Goal: Transaction & Acquisition: Download file/media

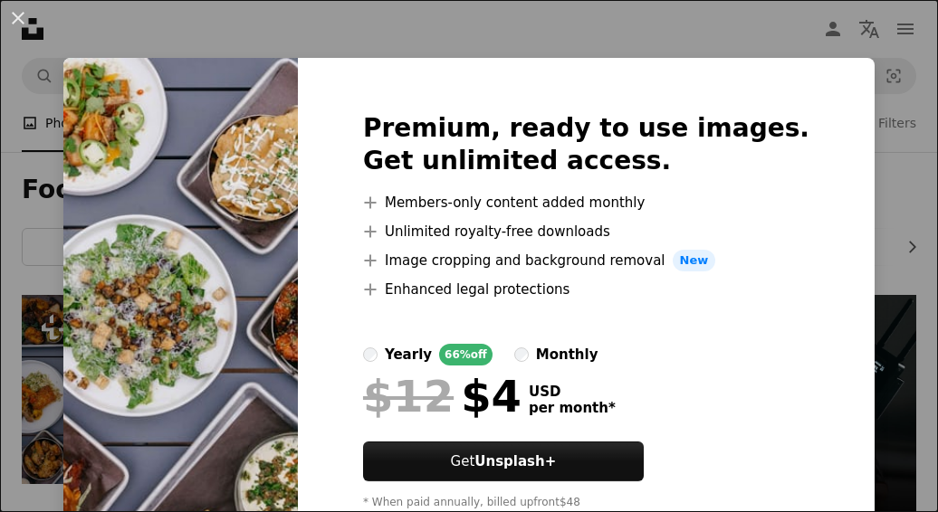
click at [865, 215] on div "An X shape Premium, ready to use images. Get unlimited access. A plus sign Memb…" at bounding box center [469, 256] width 938 height 512
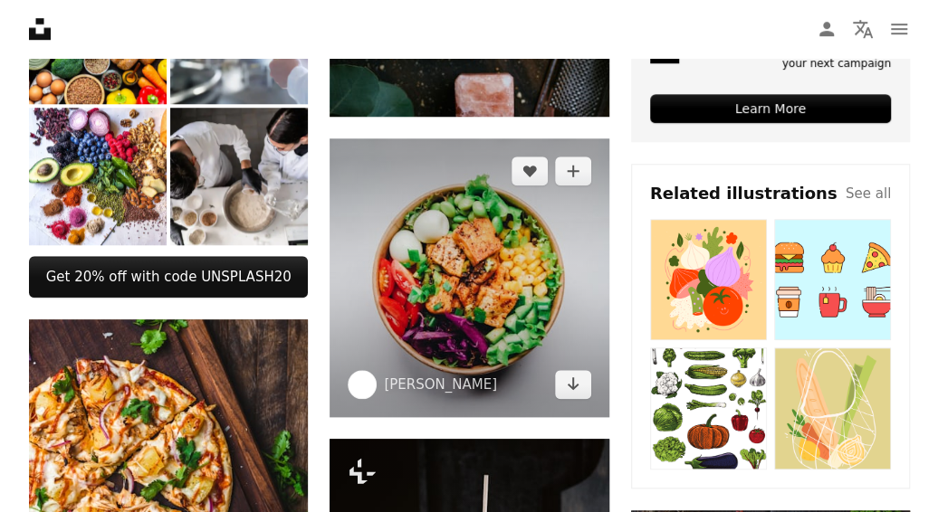
scroll to position [575, 0]
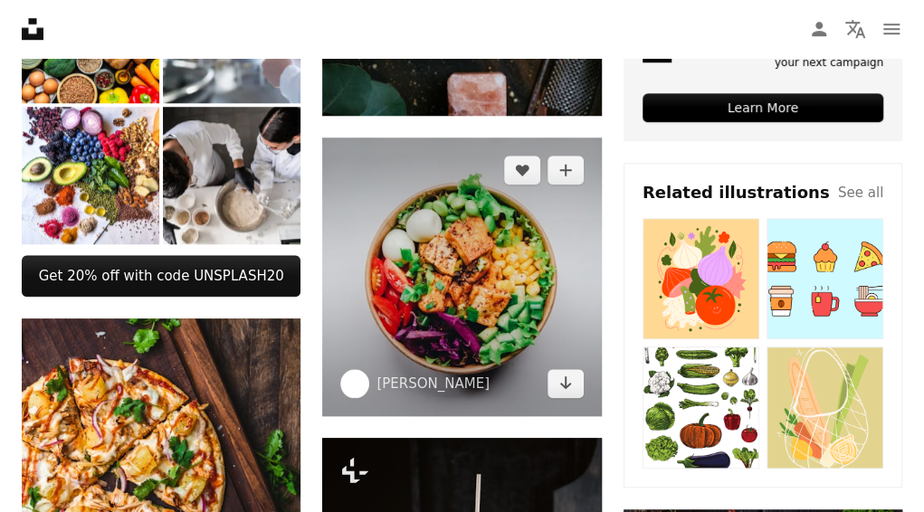
click at [470, 331] on img at bounding box center [461, 277] width 279 height 279
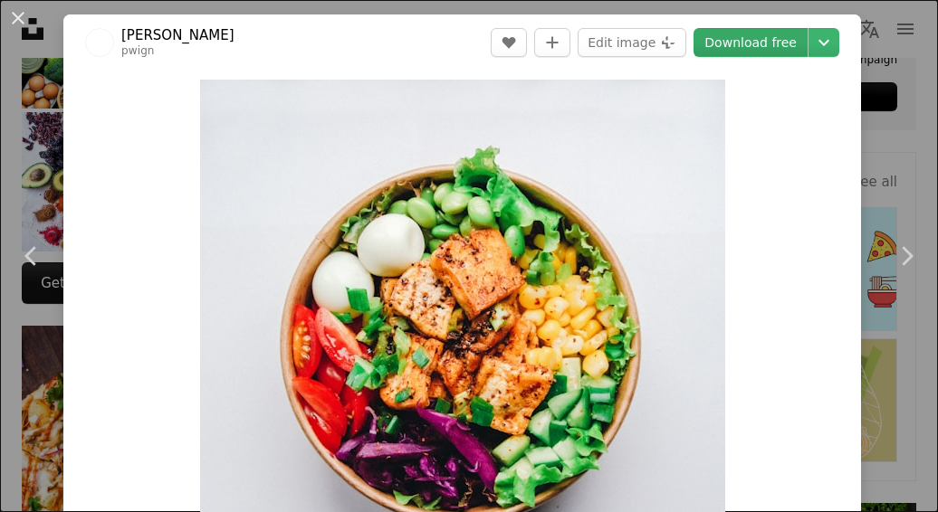
click at [720, 47] on link "Download free" at bounding box center [750, 42] width 114 height 29
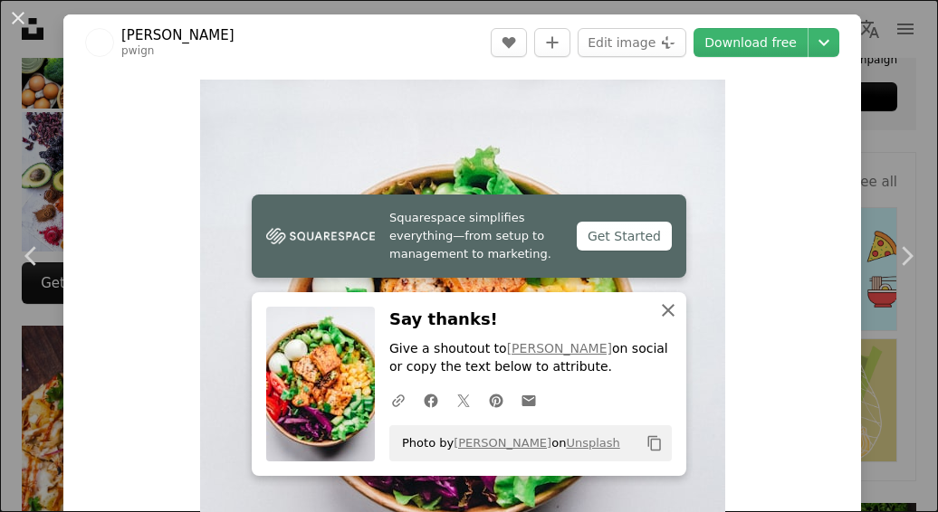
click at [663, 308] on icon "An X shape" at bounding box center [668, 311] width 22 height 22
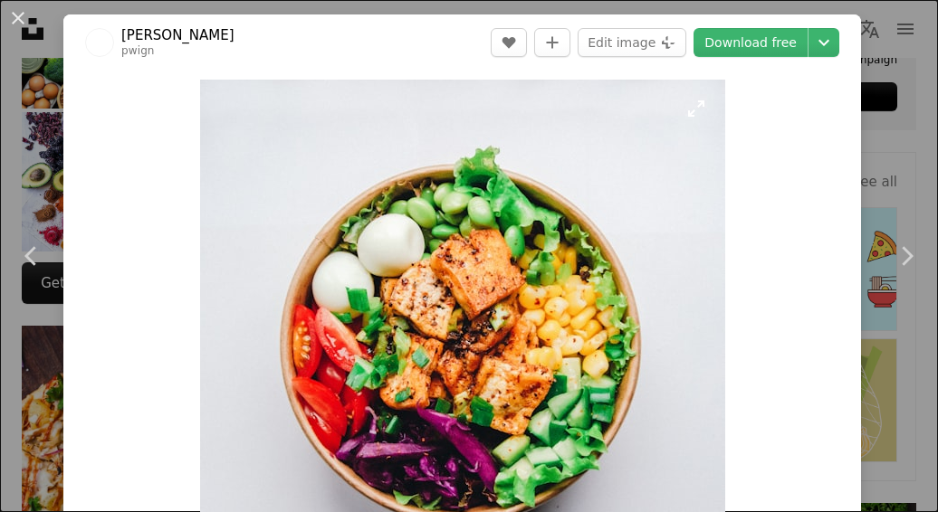
click at [510, 196] on img "Zoom in on this image" at bounding box center [462, 342] width 525 height 525
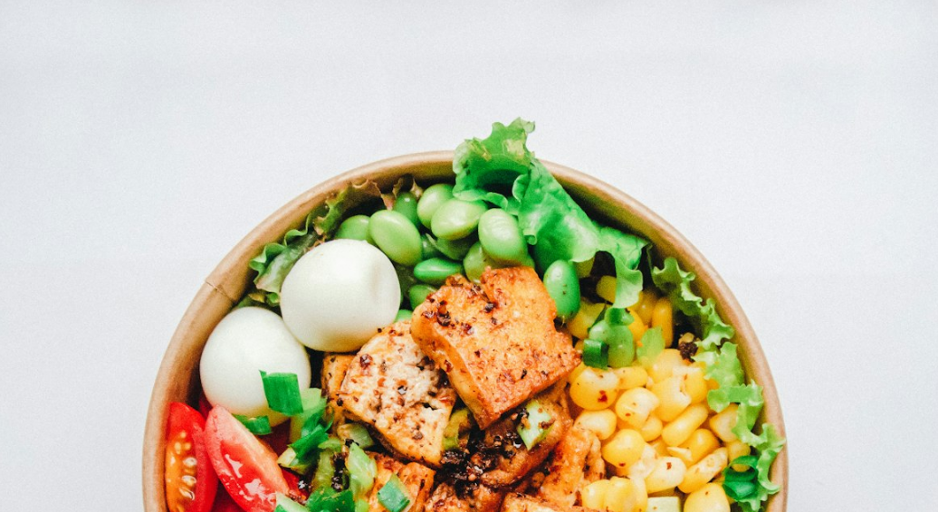
scroll to position [199, 0]
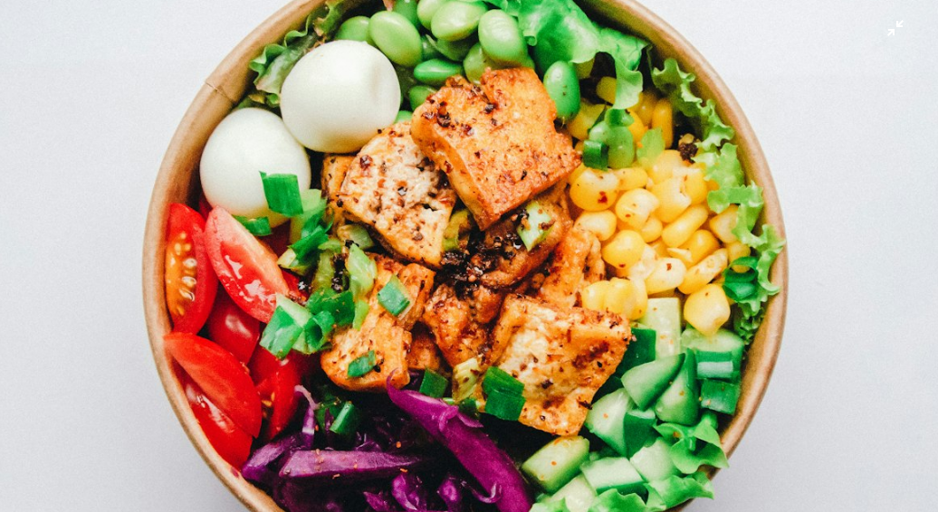
drag, startPoint x: 929, startPoint y: 0, endPoint x: 486, endPoint y: 148, distance: 466.8
click at [486, 148] on img "Zoom out on this image" at bounding box center [469, 270] width 940 height 940
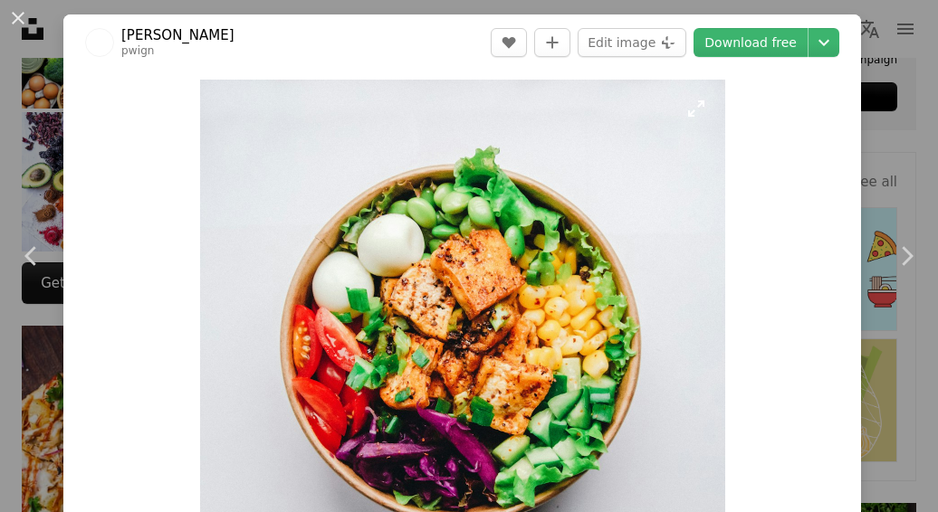
scroll to position [80, 0]
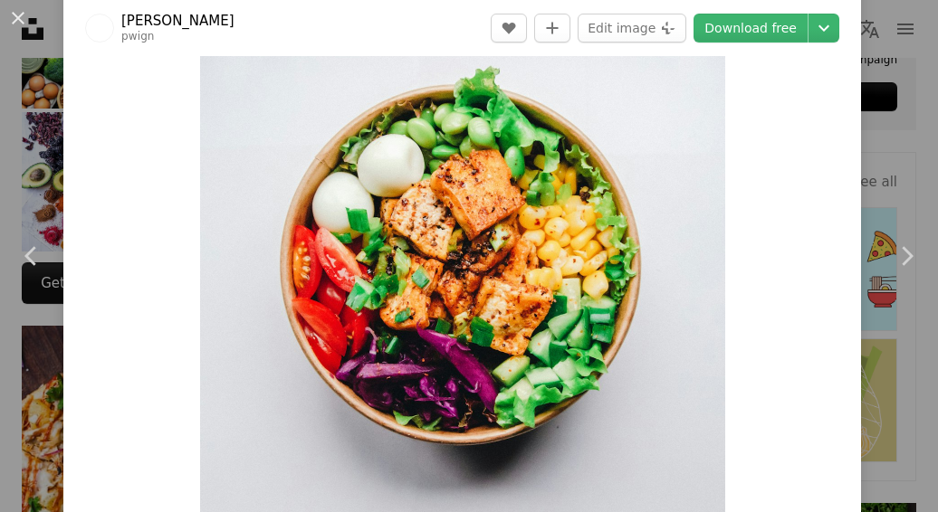
click at [484, 158] on img "Zoom in on this image" at bounding box center [462, 262] width 525 height 525
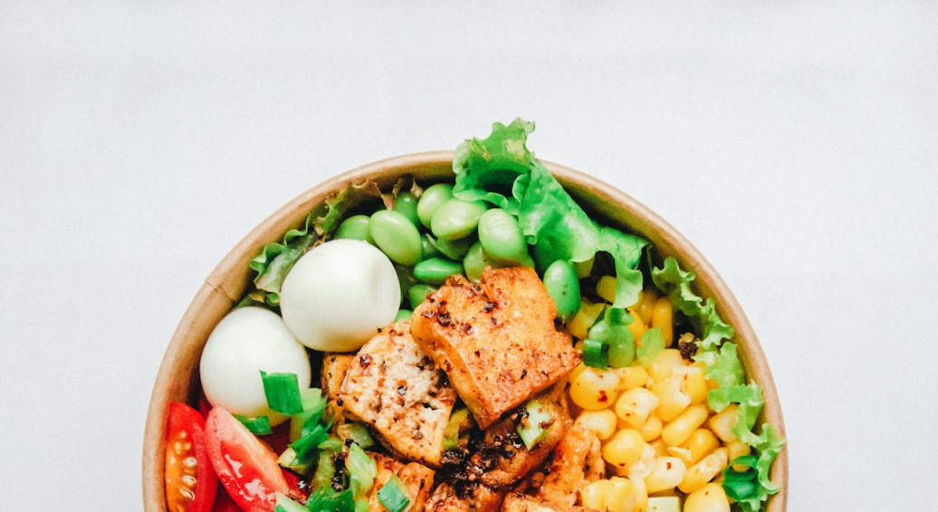
click at [484, 158] on img "Zoom out on this image" at bounding box center [469, 469] width 940 height 940
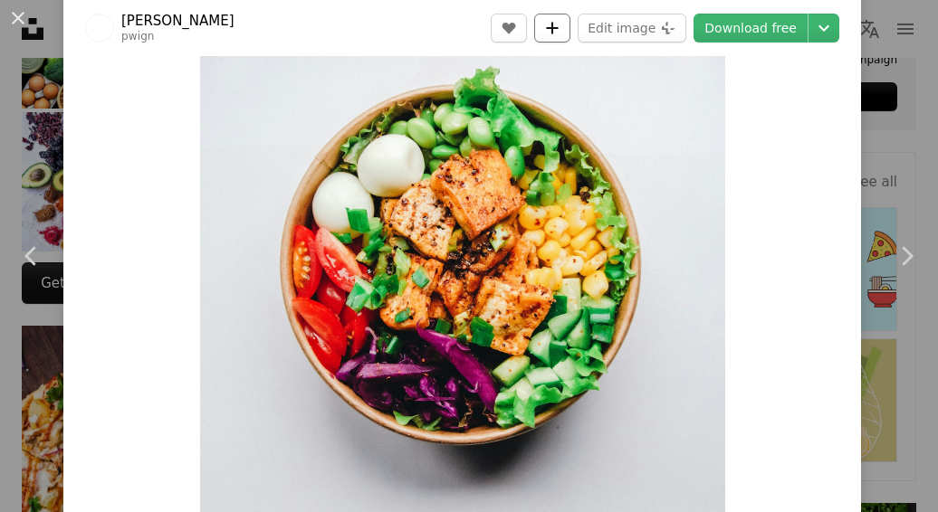
click at [548, 15] on button "A plus sign" at bounding box center [552, 28] width 36 height 29
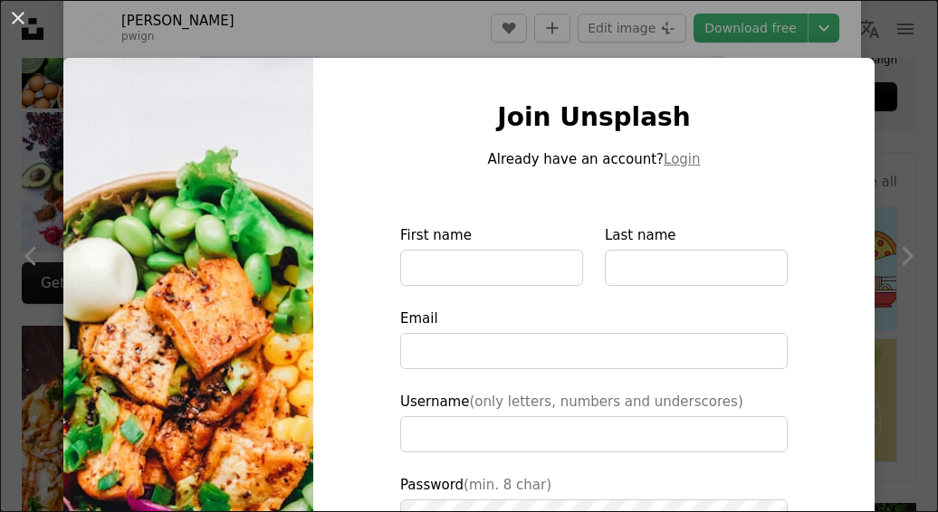
click at [871, 165] on div "An X shape Join Unsplash Already have an account? Login First name Last name Em…" at bounding box center [469, 256] width 938 height 512
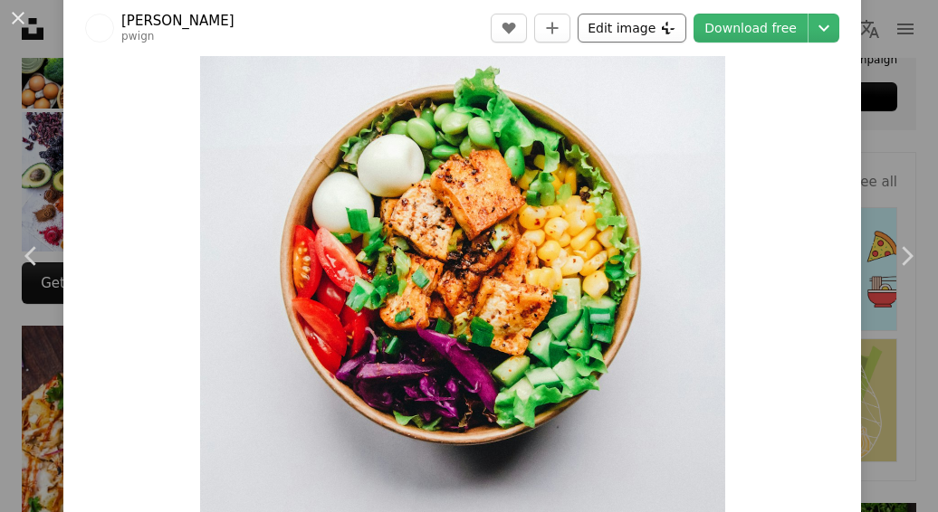
click at [646, 21] on button "Edit image Plus sign for Unsplash+" at bounding box center [631, 28] width 109 height 29
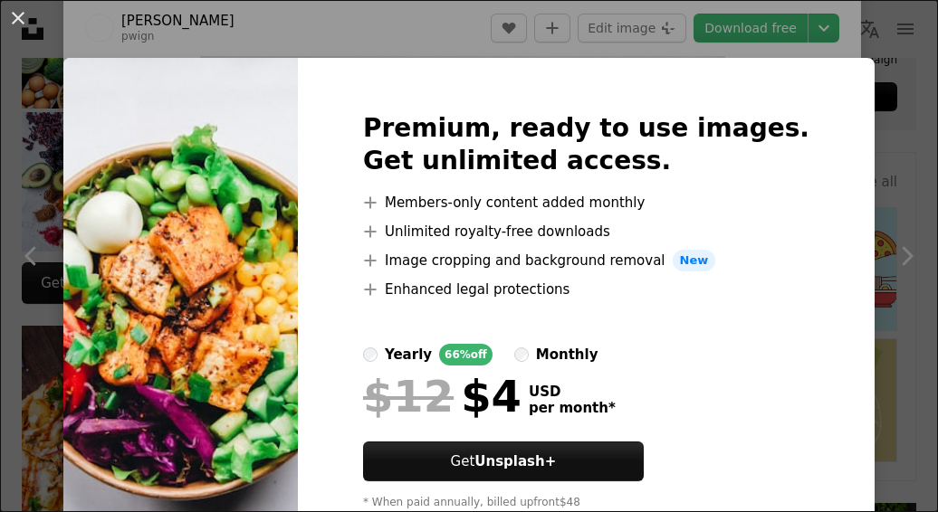
click at [873, 191] on div "An X shape Premium, ready to use images. Get unlimited access. A plus sign Memb…" at bounding box center [469, 256] width 938 height 512
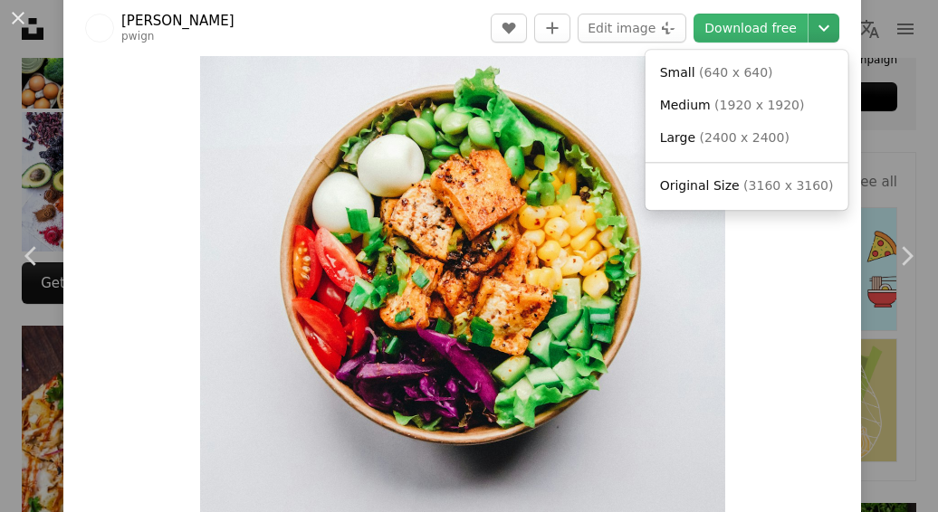
click at [815, 39] on button "Chevron down" at bounding box center [823, 28] width 31 height 29
